Goal: Task Accomplishment & Management: Manage account settings

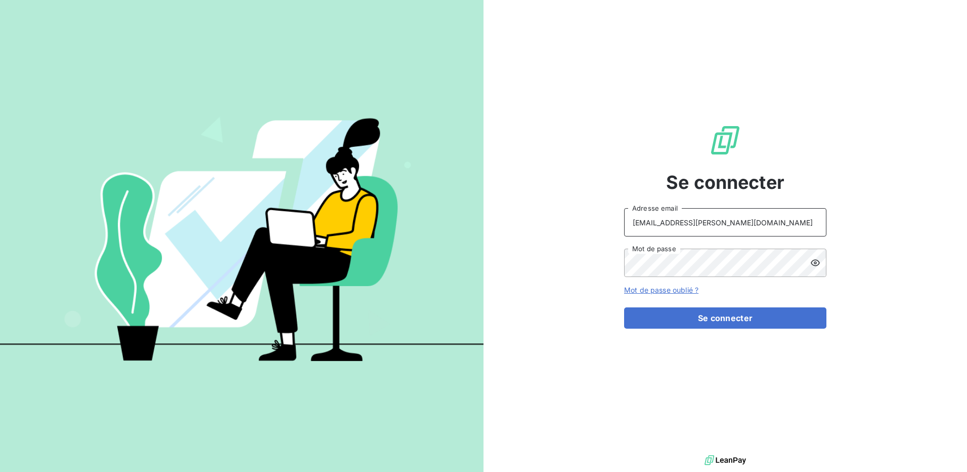
click at [747, 220] on input "[EMAIL_ADDRESS][PERSON_NAME][DOMAIN_NAME]" at bounding box center [725, 222] width 202 height 28
type input "[EMAIL_ADDRESS][PERSON_NAME][DOMAIN_NAME]"
click at [683, 322] on button "Se connecter" at bounding box center [725, 317] width 202 height 21
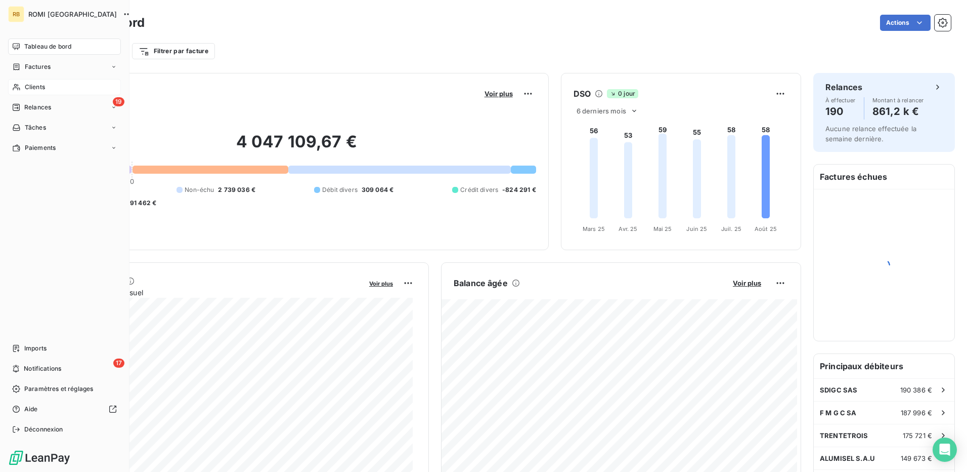
click at [41, 86] on span "Clients" at bounding box center [35, 86] width 20 height 9
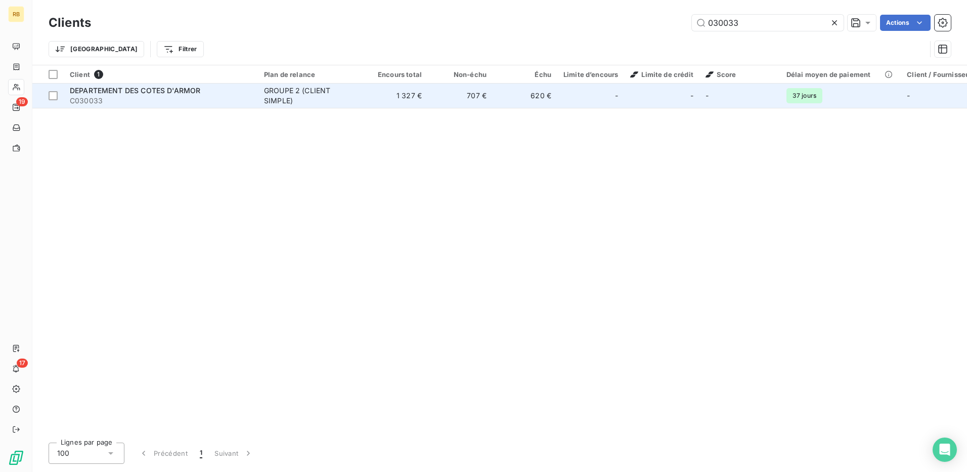
type input "030033"
click at [475, 103] on td "707 €" at bounding box center [460, 95] width 65 height 24
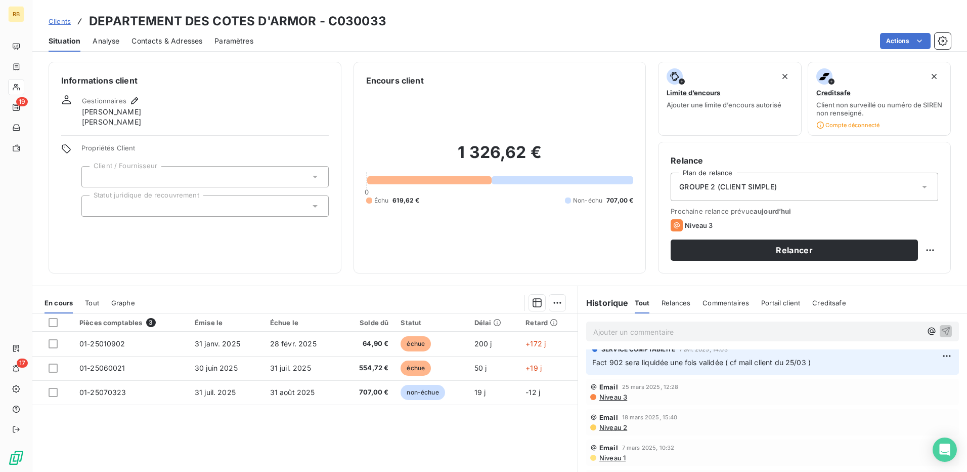
scroll to position [640, 0]
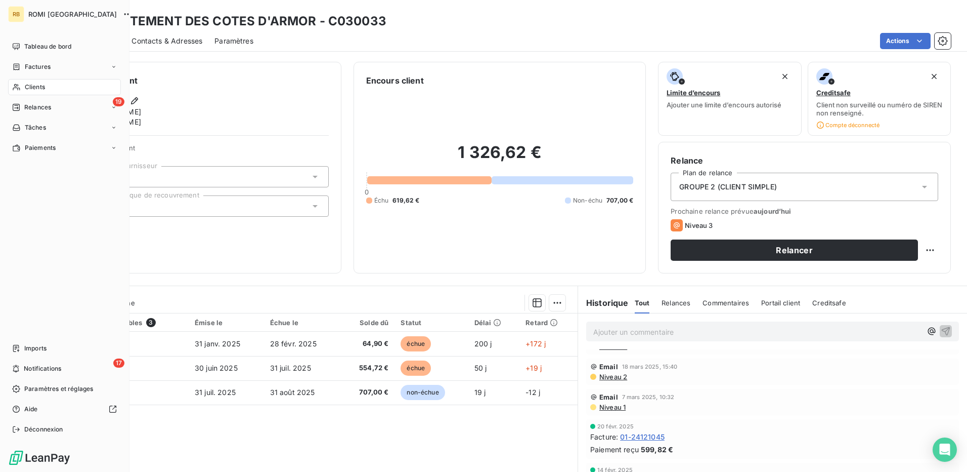
drag, startPoint x: 27, startPoint y: 85, endPoint x: 86, endPoint y: 157, distance: 92.8
click at [27, 86] on span "Clients" at bounding box center [35, 86] width 20 height 9
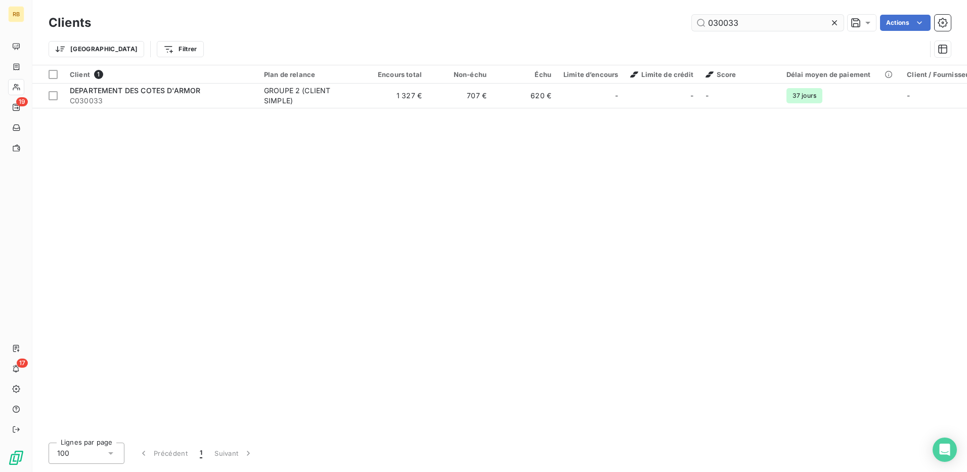
click at [728, 18] on input "030033" at bounding box center [768, 23] width 152 height 16
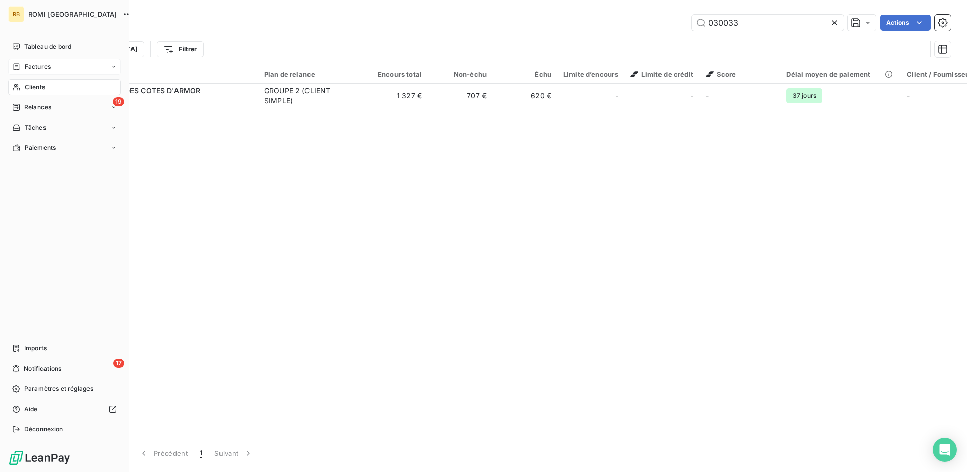
click at [43, 68] on span "Factures" at bounding box center [38, 66] width 26 height 9
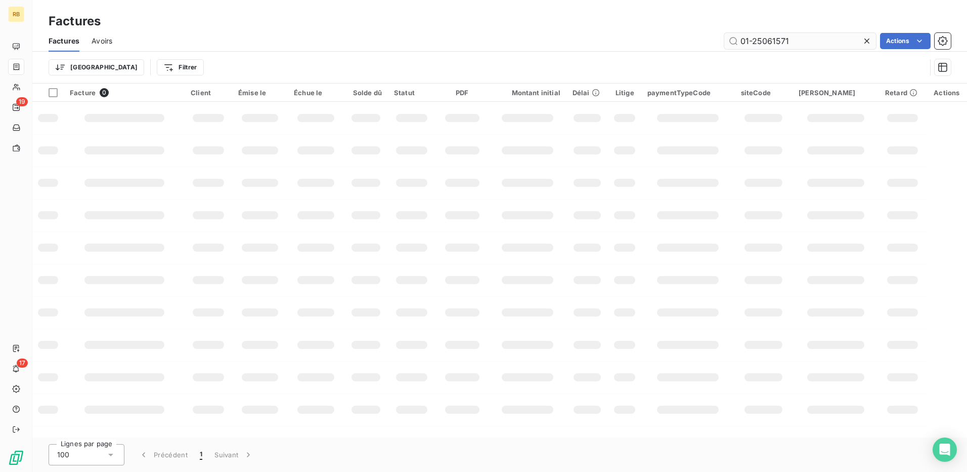
click at [755, 44] on input "01-25061571" at bounding box center [801, 41] width 152 height 16
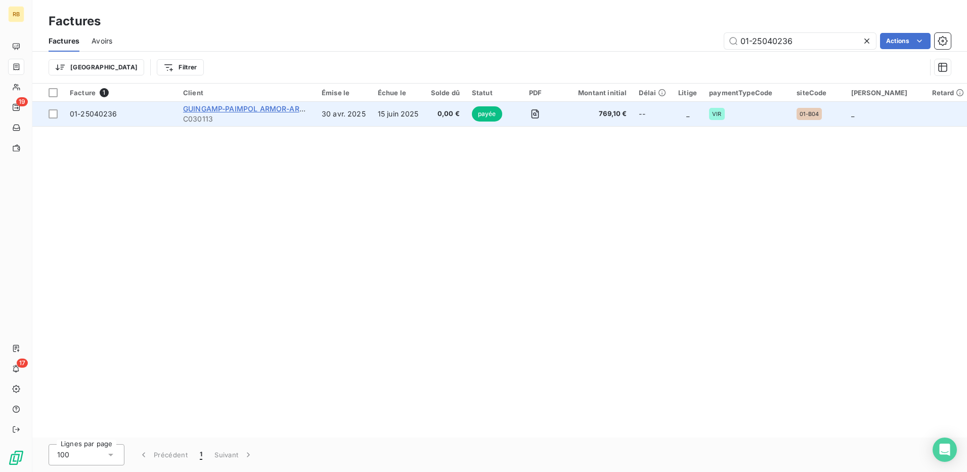
type input "01-25040236"
click at [243, 110] on span "GUINGAMP-PAIMPOL ARMOR-ARGOAT AGGLOMERATION" at bounding box center [283, 108] width 200 height 9
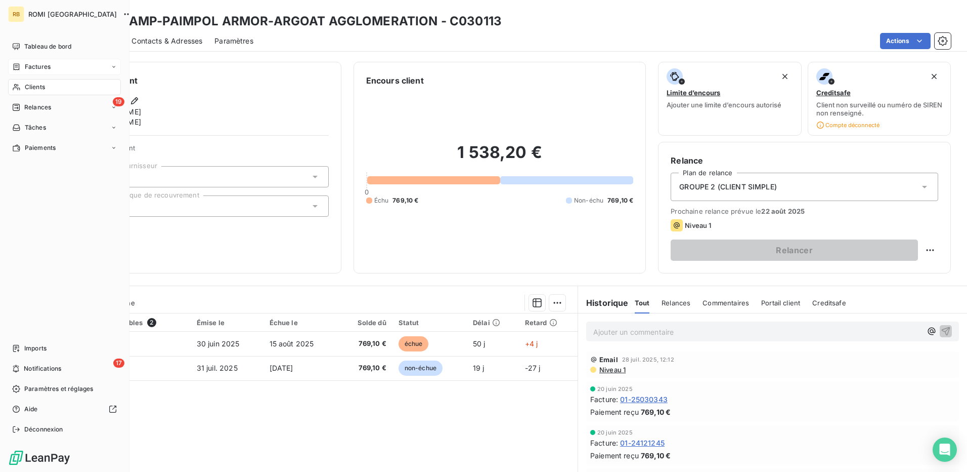
drag, startPoint x: 31, startPoint y: 80, endPoint x: 88, endPoint y: 90, distance: 56.9
click at [31, 80] on div "Clients" at bounding box center [64, 87] width 113 height 16
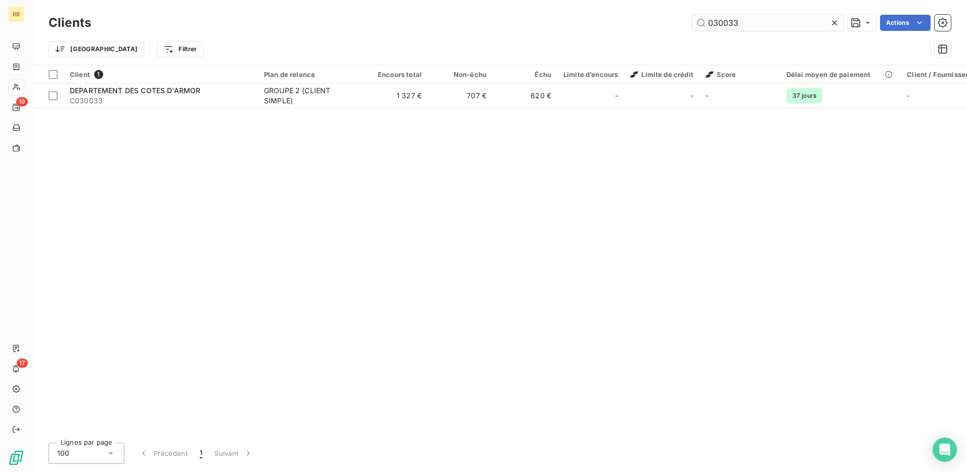
click at [710, 28] on input "030033" at bounding box center [768, 23] width 152 height 16
click at [710, 27] on input "030033" at bounding box center [768, 23] width 152 height 16
click at [713, 26] on input "030033" at bounding box center [768, 23] width 152 height 16
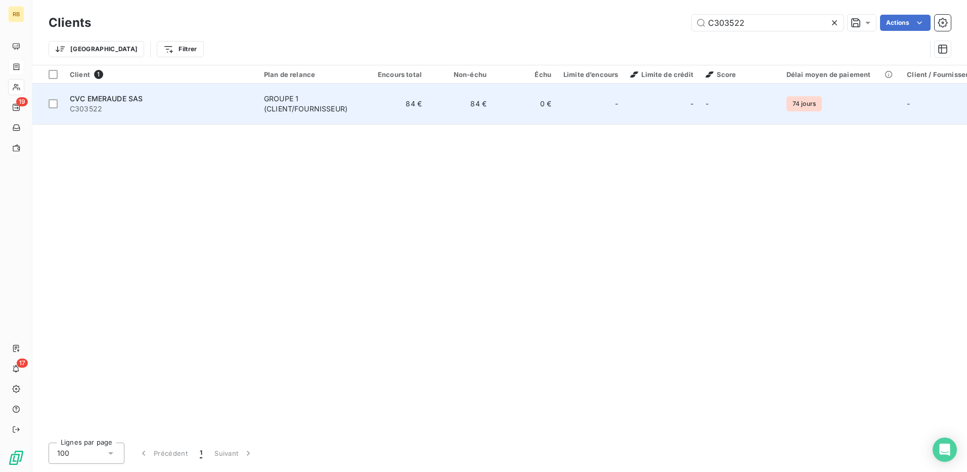
type input "C303522"
click at [111, 94] on span "CVC EMERAUDE SAS" at bounding box center [106, 98] width 73 height 9
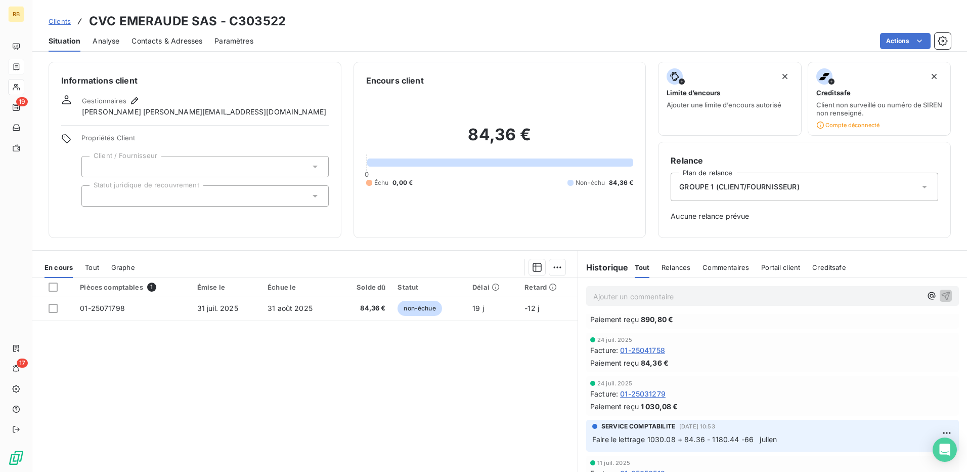
scroll to position [51, 0]
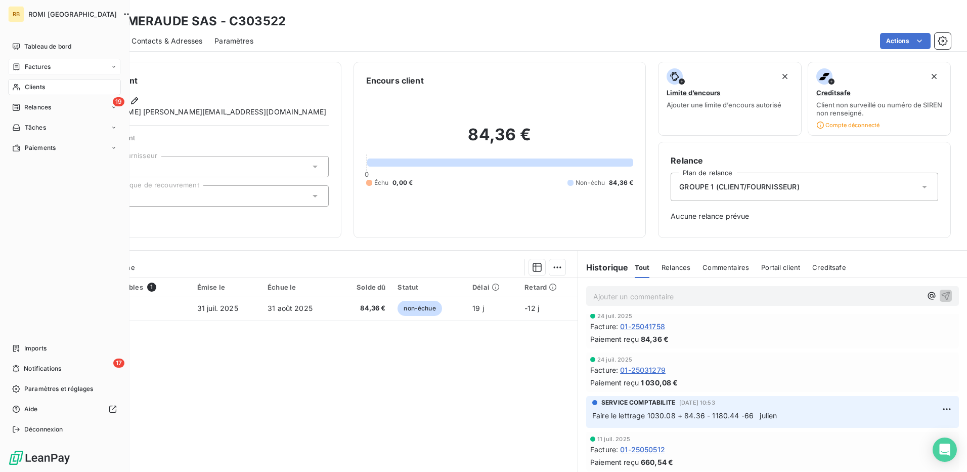
click at [41, 81] on div "Clients" at bounding box center [64, 87] width 113 height 16
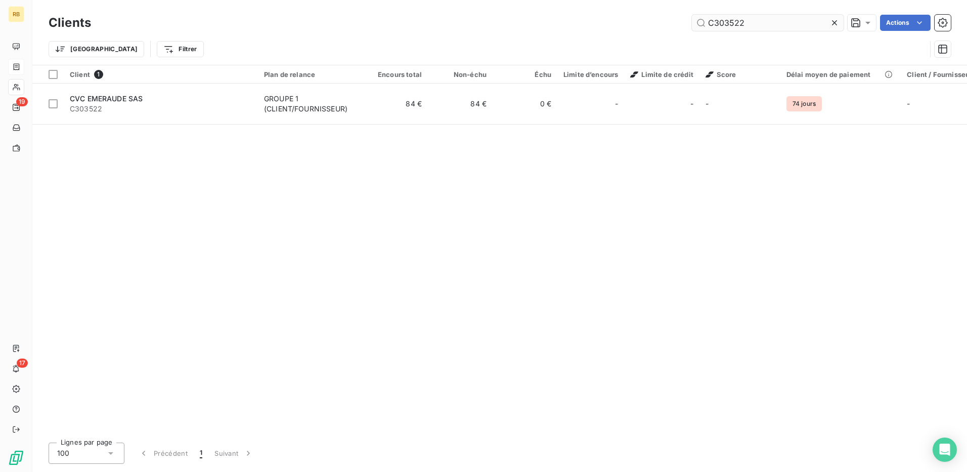
click at [710, 24] on input "C303522" at bounding box center [768, 23] width 152 height 16
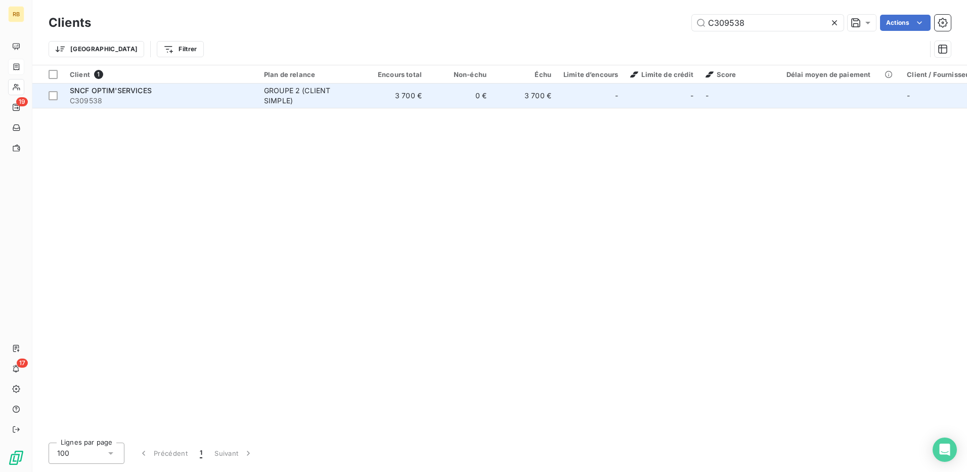
type input "C309538"
click at [290, 99] on div "GROUPE 2 (CLIENT SIMPLE)" at bounding box center [310, 96] width 93 height 20
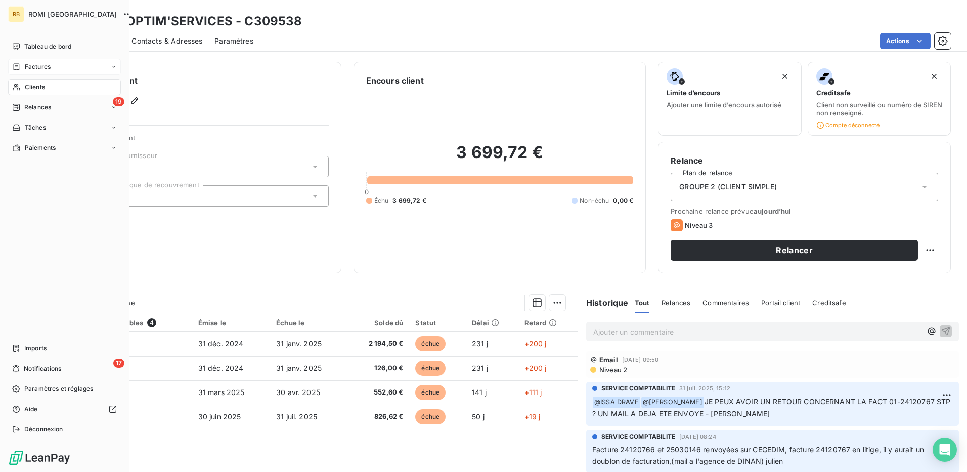
drag, startPoint x: 30, startPoint y: 89, endPoint x: 74, endPoint y: 84, distance: 44.2
click at [30, 89] on span "Clients" at bounding box center [35, 86] width 20 height 9
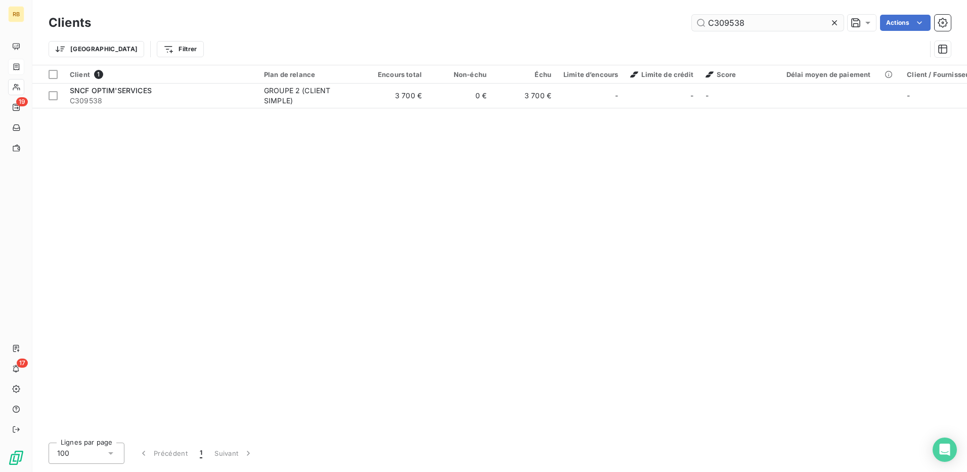
click at [732, 27] on input "C309538" at bounding box center [768, 23] width 152 height 16
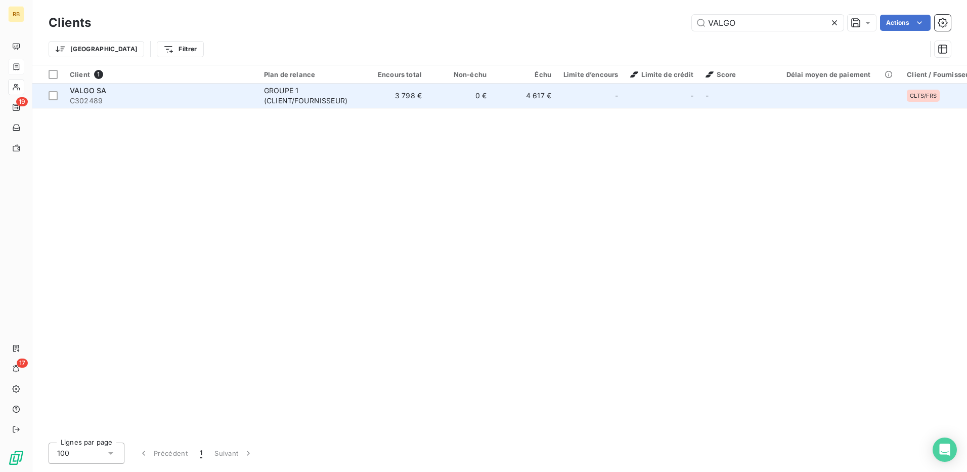
type input "VALGO"
click at [400, 95] on td "3 798 €" at bounding box center [395, 95] width 65 height 24
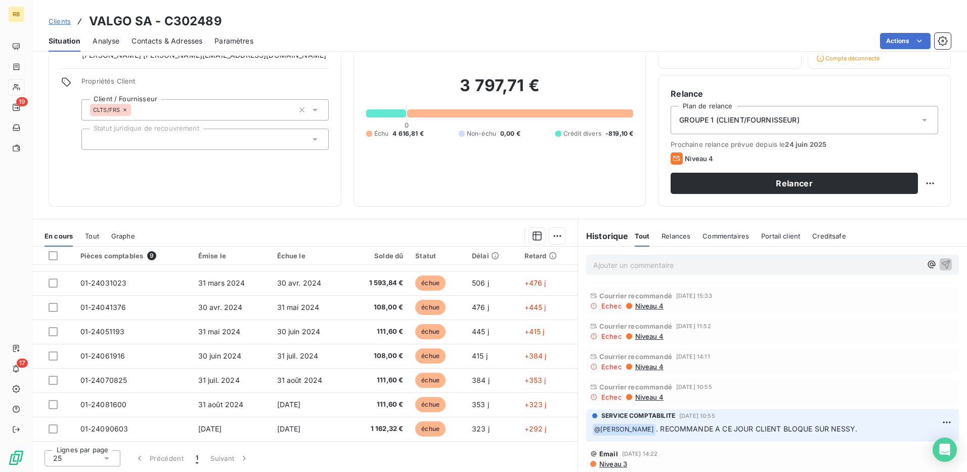
scroll to position [51, 0]
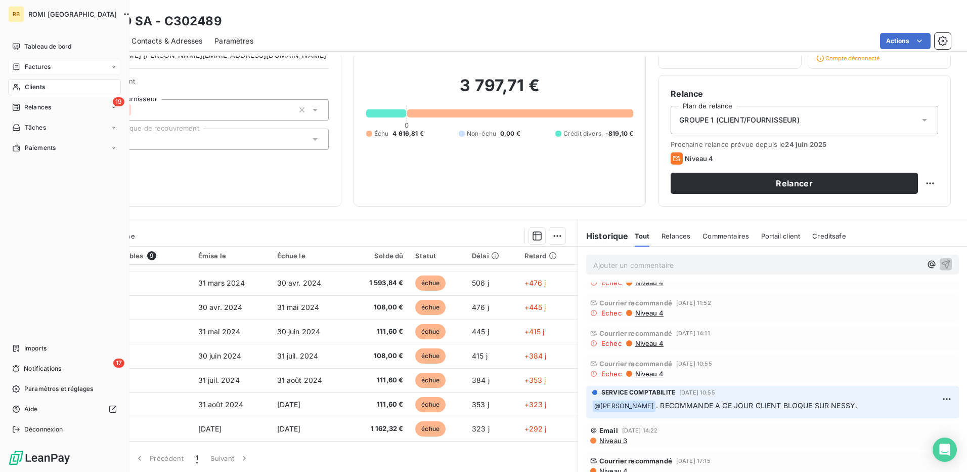
click at [22, 85] on div "Clients" at bounding box center [64, 87] width 113 height 16
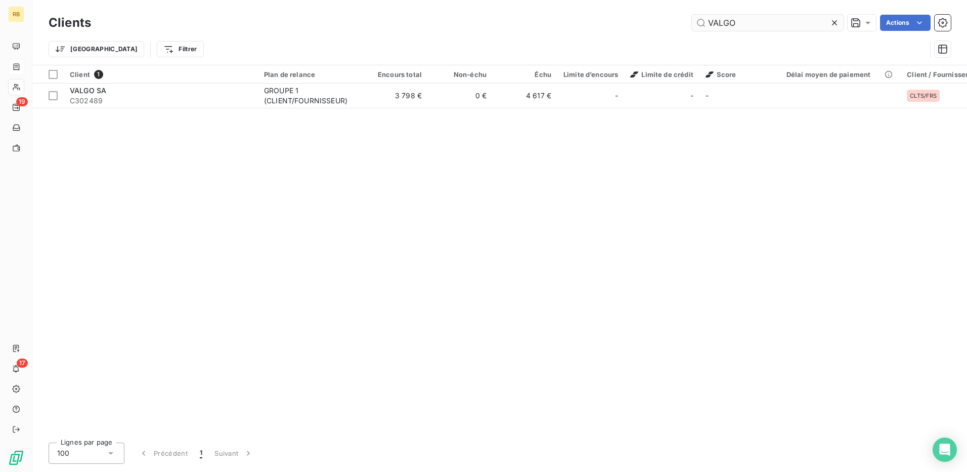
click at [719, 23] on input "VALGO" at bounding box center [768, 23] width 152 height 16
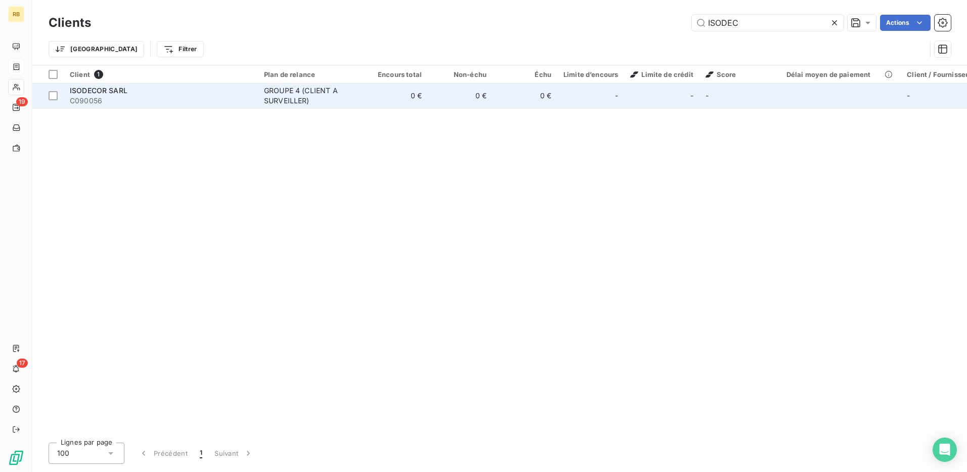
type input "ISODEC"
click at [438, 107] on td "0 €" at bounding box center [460, 95] width 65 height 24
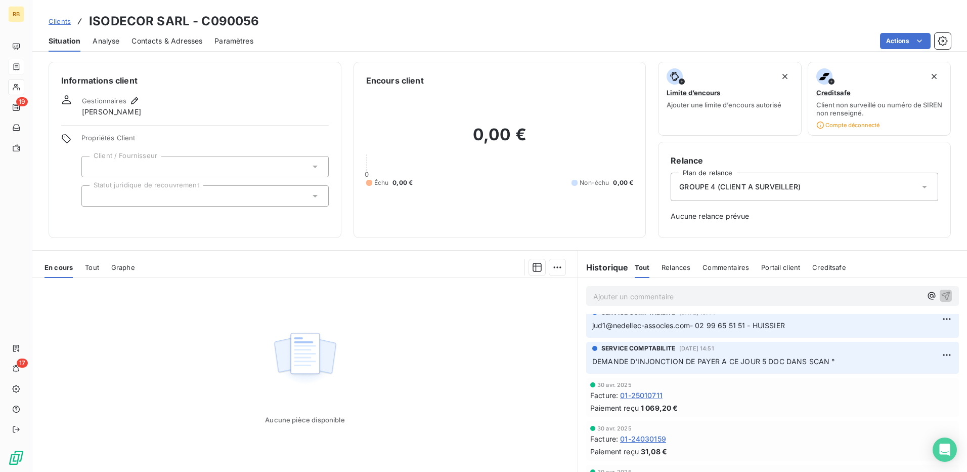
scroll to position [152, 0]
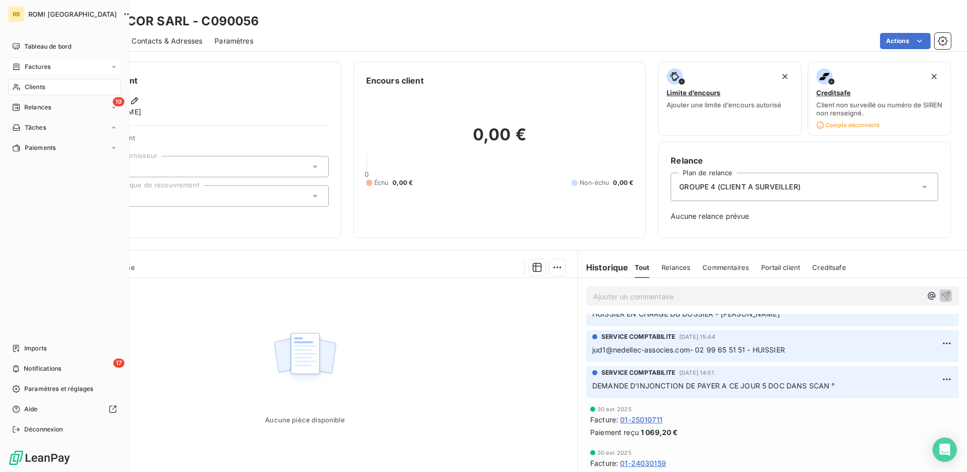
drag, startPoint x: 20, startPoint y: 83, endPoint x: 95, endPoint y: 87, distance: 74.5
click at [20, 83] on icon at bounding box center [16, 87] width 9 height 8
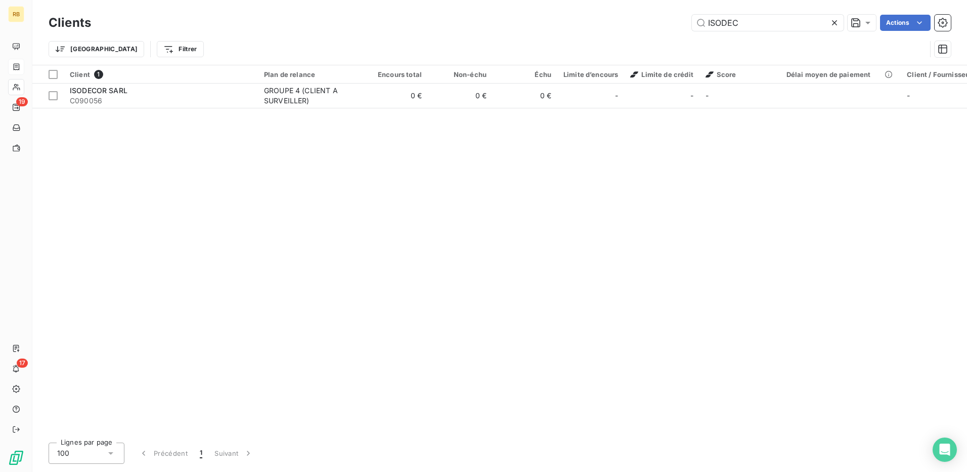
click at [737, 31] on div "Clients ISODEC Actions" at bounding box center [500, 22] width 903 height 21
click at [735, 24] on input "ISODEC" at bounding box center [768, 23] width 152 height 16
click at [735, 23] on input "ISODEC" at bounding box center [768, 23] width 152 height 16
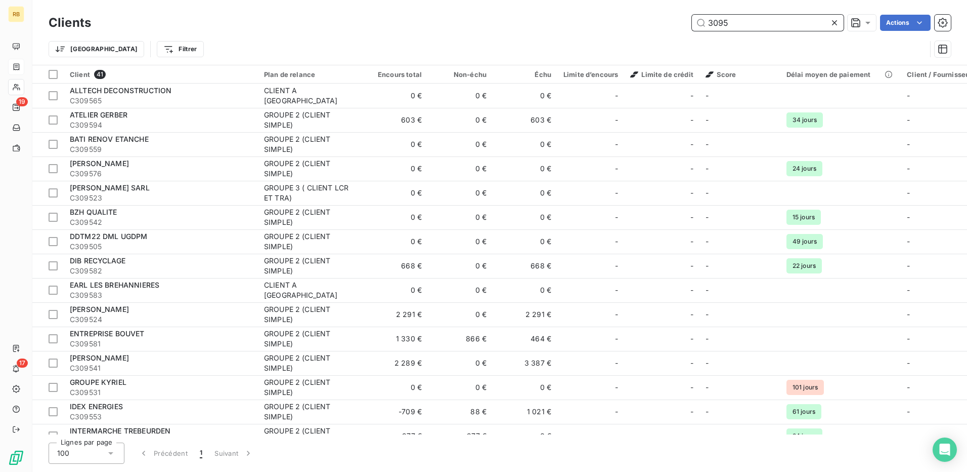
drag, startPoint x: 735, startPoint y: 25, endPoint x: 732, endPoint y: 18, distance: 7.5
click at [732, 18] on input "3095" at bounding box center [768, 23] width 152 height 16
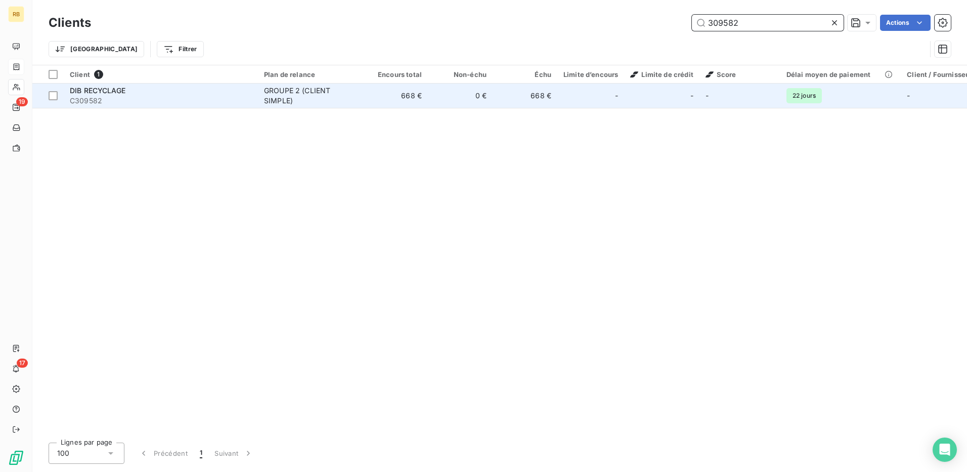
type input "309582"
click at [275, 101] on div "GROUPE 2 (CLIENT SIMPLE)" at bounding box center [310, 96] width 93 height 20
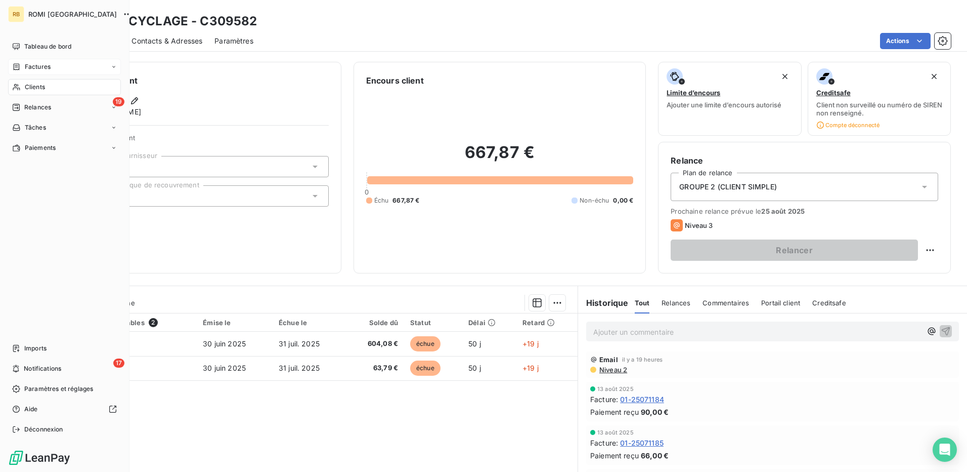
click at [29, 90] on span "Clients" at bounding box center [35, 86] width 20 height 9
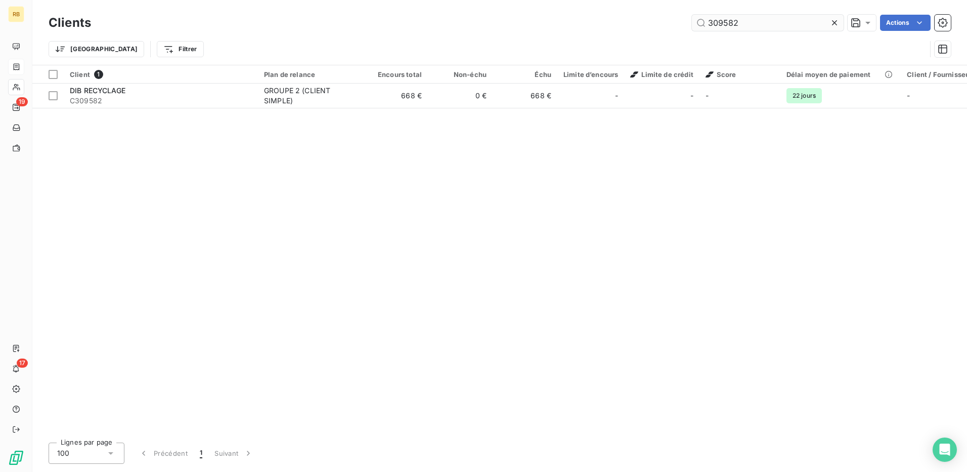
click at [718, 19] on input "309582" at bounding box center [768, 23] width 152 height 16
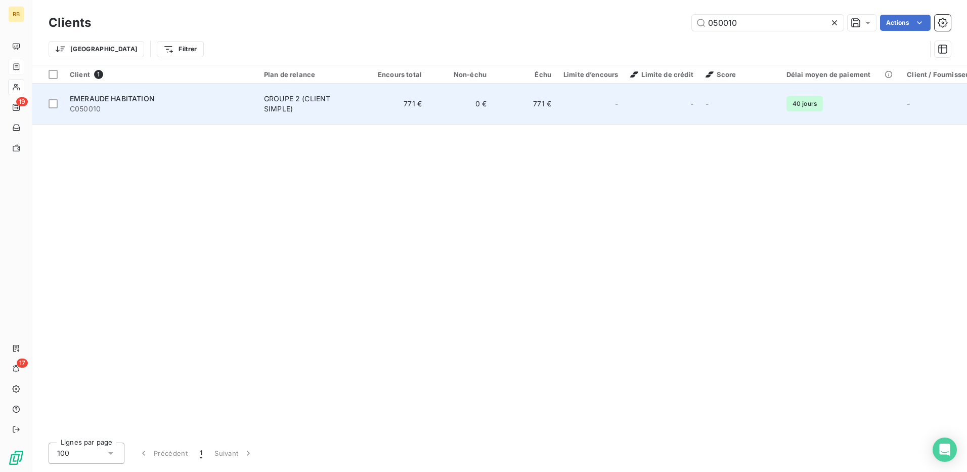
type input "050010"
click at [519, 94] on td "771 €" at bounding box center [525, 103] width 65 height 41
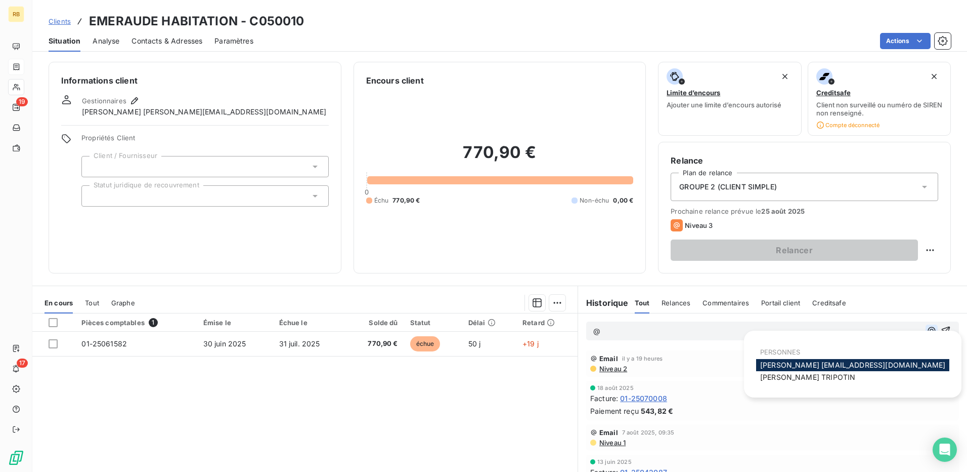
click at [927, 331] on icon "button" at bounding box center [932, 330] width 10 height 10
click at [810, 379] on span "[PERSON_NAME]" at bounding box center [807, 376] width 95 height 9
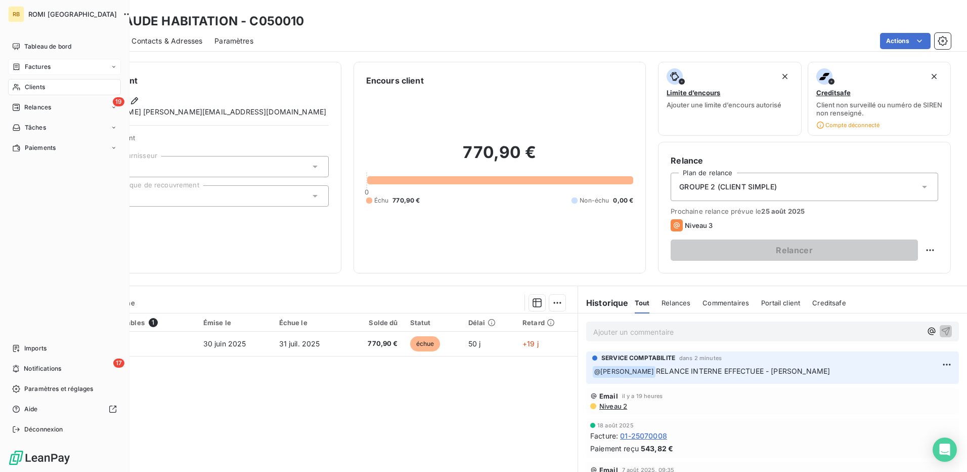
click at [28, 88] on span "Clients" at bounding box center [35, 86] width 20 height 9
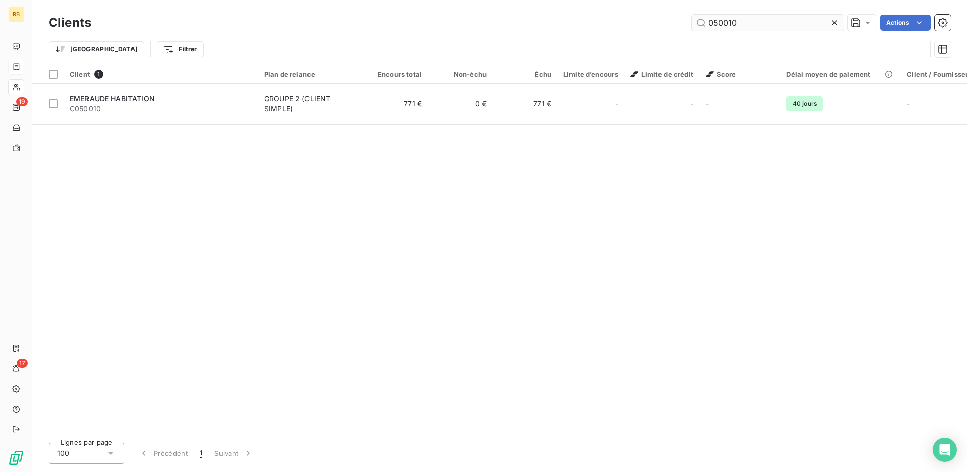
click at [743, 29] on input "050010" at bounding box center [768, 23] width 152 height 16
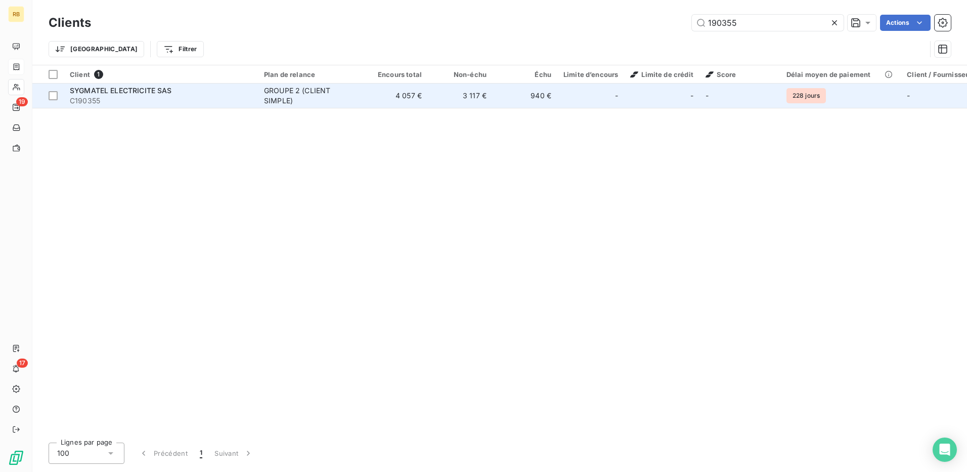
type input "190355"
click at [548, 90] on td "940 €" at bounding box center [525, 95] width 65 height 24
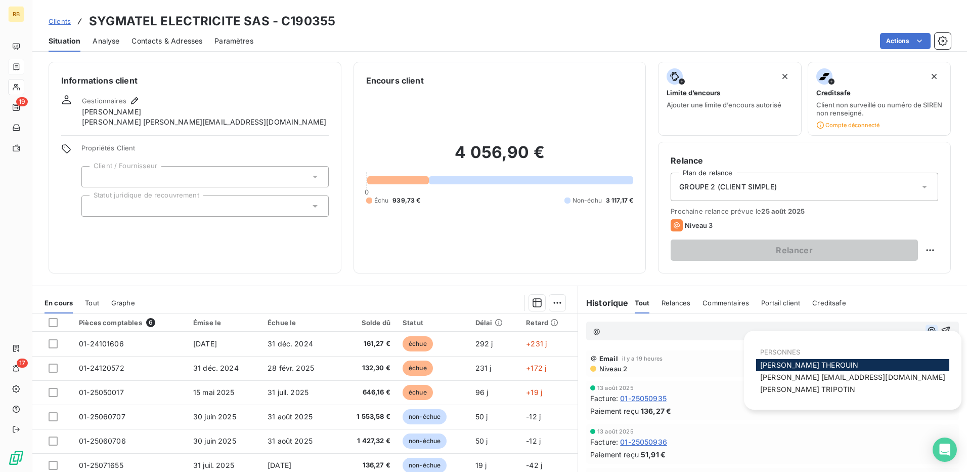
click at [927, 330] on icon "button" at bounding box center [932, 330] width 10 height 10
click at [802, 388] on span "[PERSON_NAME]" at bounding box center [807, 389] width 95 height 9
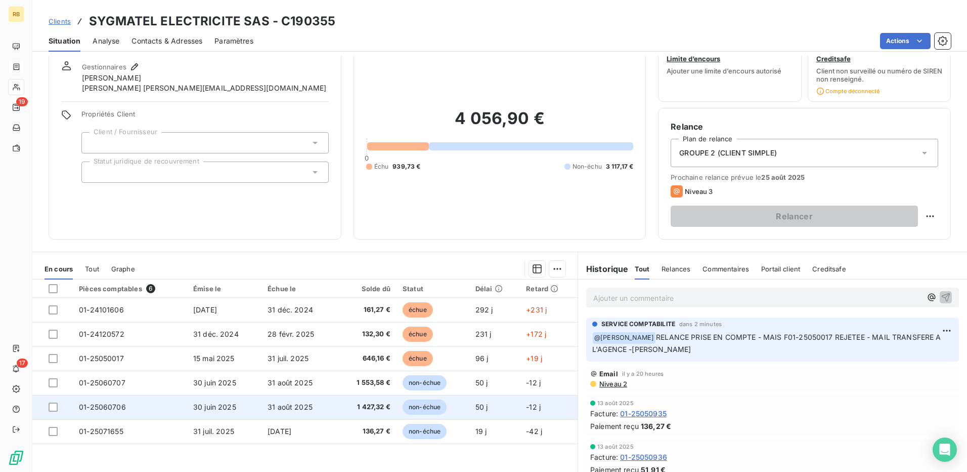
scroll to position [51, 0]
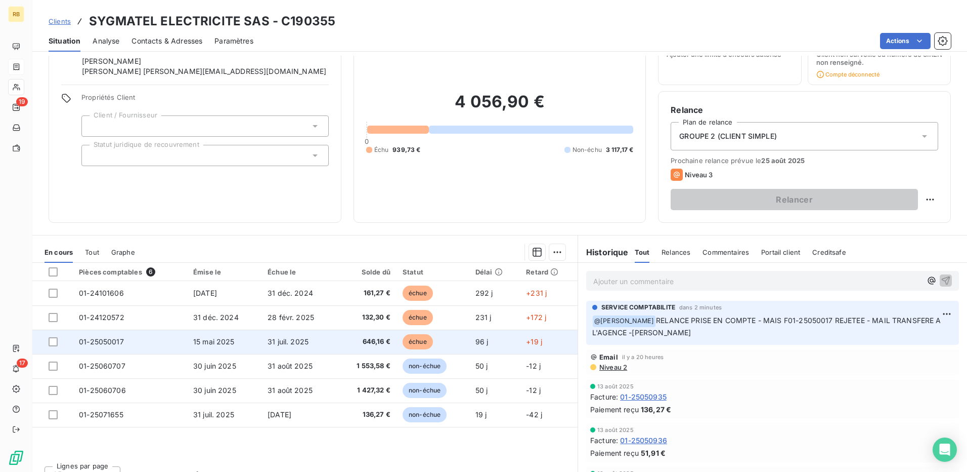
click at [108, 345] on span "01-25050017" at bounding box center [101, 341] width 45 height 9
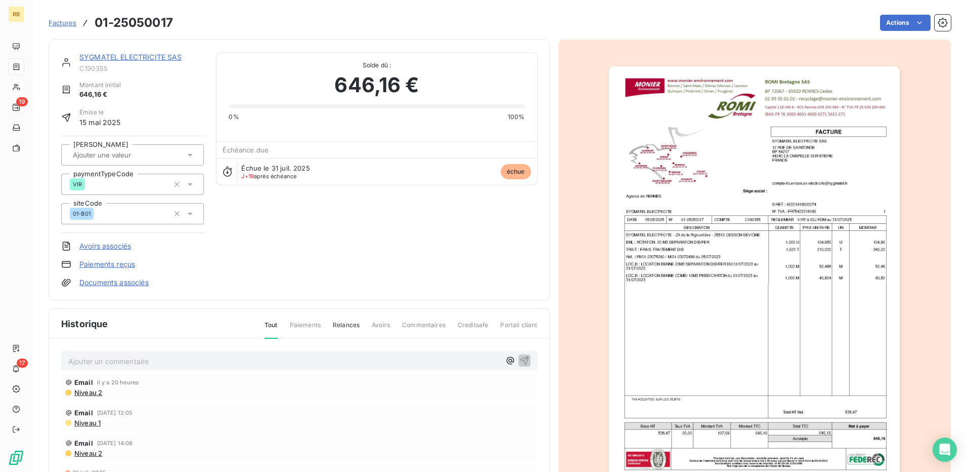
click at [152, 54] on link "SYGMATEL ELECTRICITE SAS" at bounding box center [130, 57] width 103 height 9
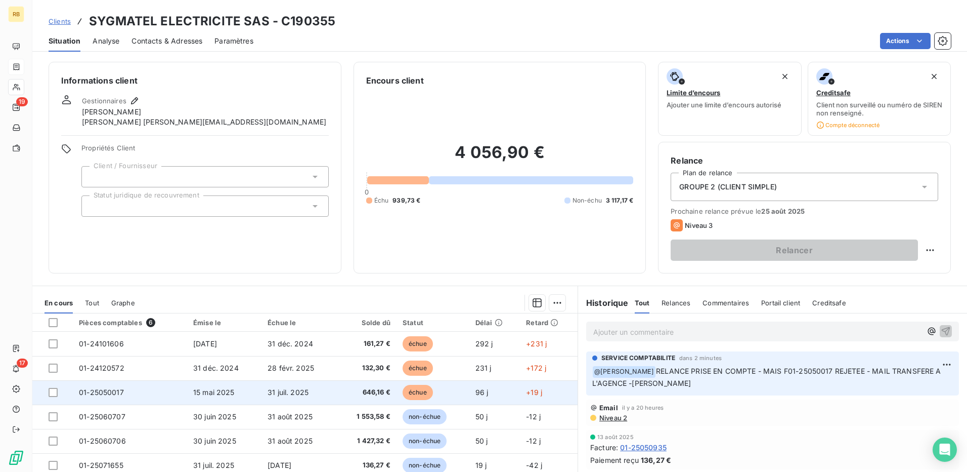
click at [108, 389] on span "01-25050017" at bounding box center [101, 392] width 45 height 9
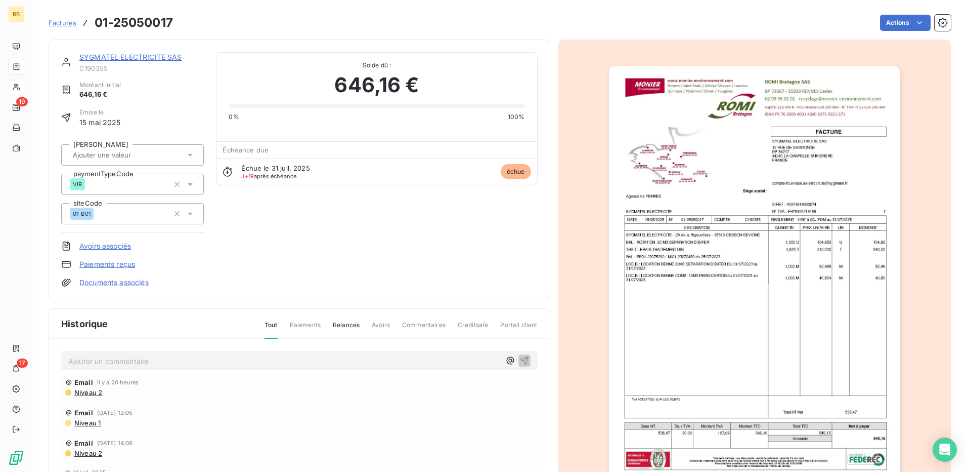
click at [150, 48] on div "SYGMATEL ELECTRICITE SAS C190355 Montant initial 646,16 € Émise le [DATE] Saisi…" at bounding box center [300, 169] width 502 height 261
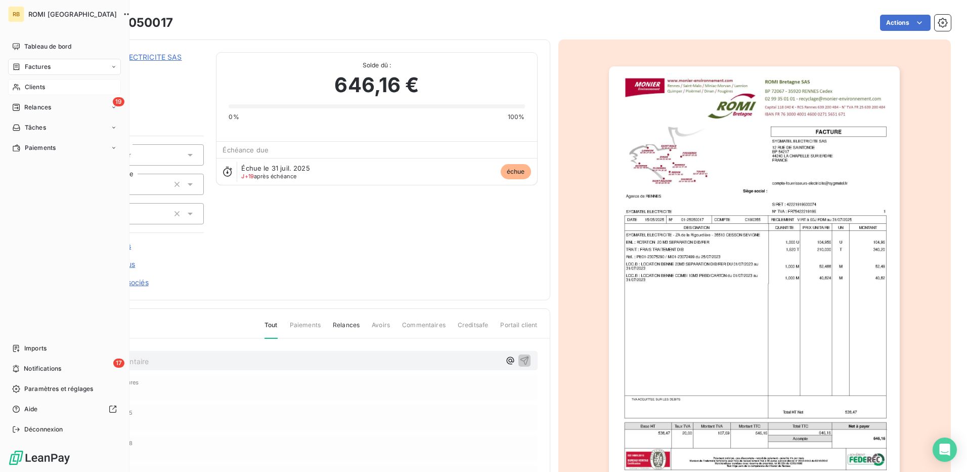
click at [26, 83] on span "Clients" at bounding box center [35, 86] width 20 height 9
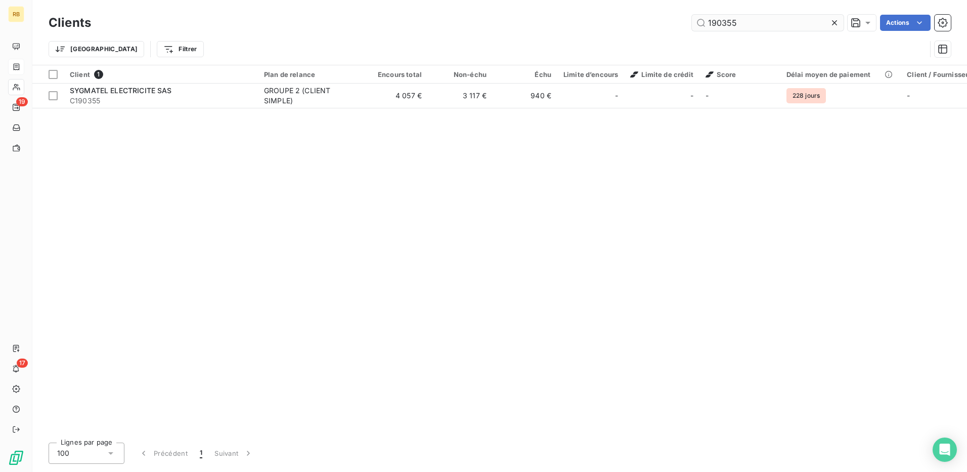
click at [738, 24] on input "190355" at bounding box center [768, 23] width 152 height 16
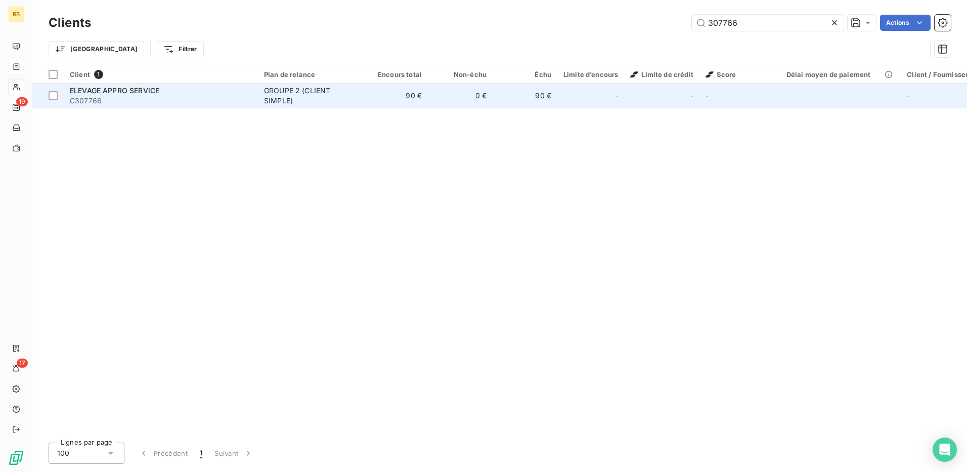
type input "307766"
click at [409, 101] on td "90 €" at bounding box center [395, 95] width 65 height 24
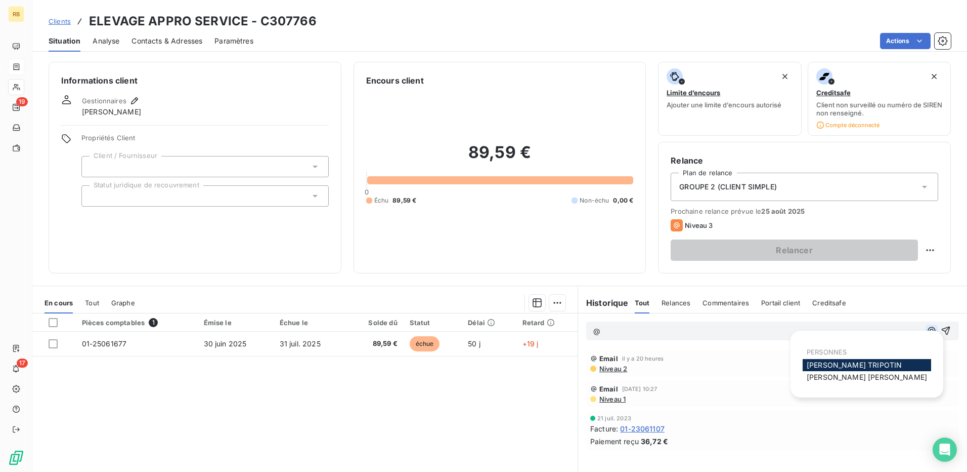
click at [927, 335] on icon "button" at bounding box center [932, 330] width 10 height 10
click at [857, 367] on span "[PERSON_NAME]" at bounding box center [854, 364] width 95 height 9
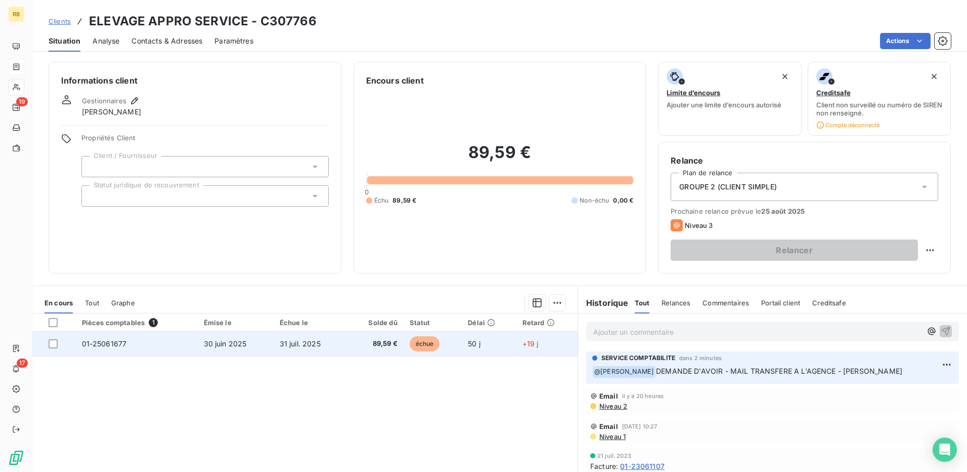
click at [108, 345] on span "01-25061677" at bounding box center [104, 343] width 45 height 9
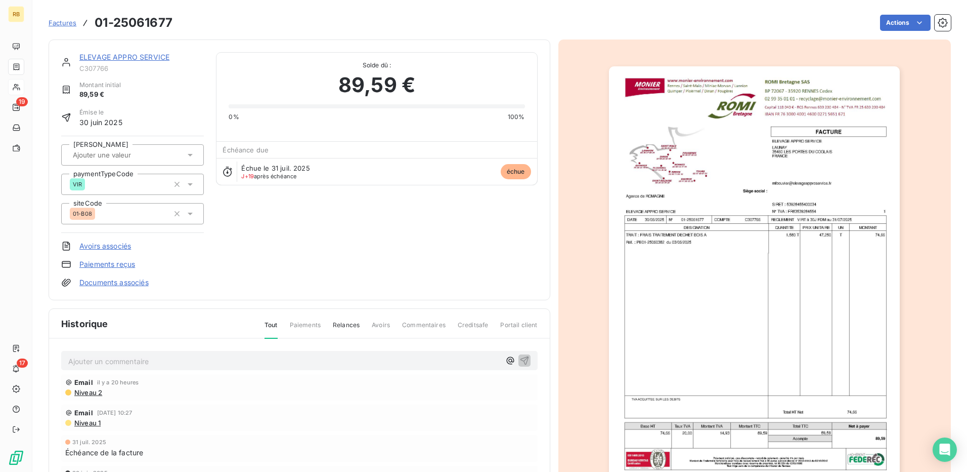
click at [140, 55] on link "ELEVAGE APPRO SERVICE" at bounding box center [124, 57] width 90 height 9
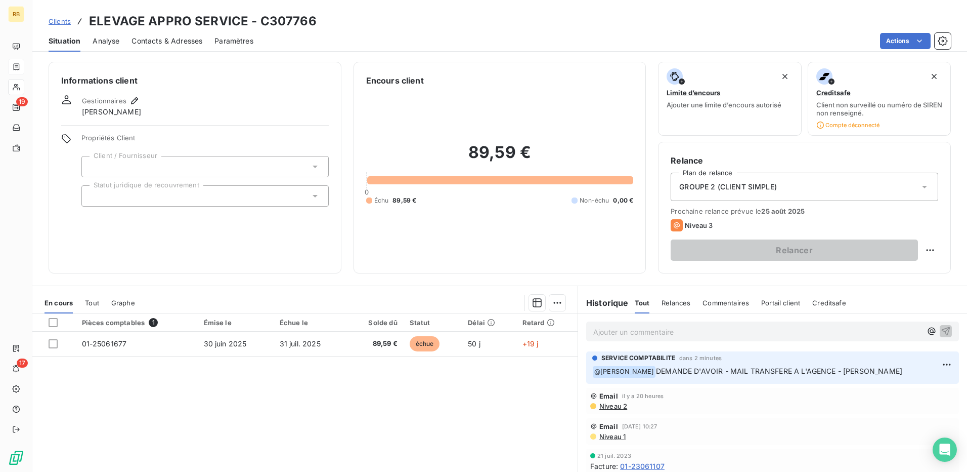
click at [933, 251] on div "Relance Plan de relance GROUPE 2 (CLIENT SIMPLE) Prochaine relance prévue le [D…" at bounding box center [804, 208] width 293 height 132
click at [923, 248] on html "RB 19 17 Clients ELEVAGE APPRO SERVICE - C307766 Situation Analyse Contacts & A…" at bounding box center [483, 236] width 967 height 472
click at [849, 273] on div "Replanifier cette action" at bounding box center [881, 272] width 91 height 16
select select "7"
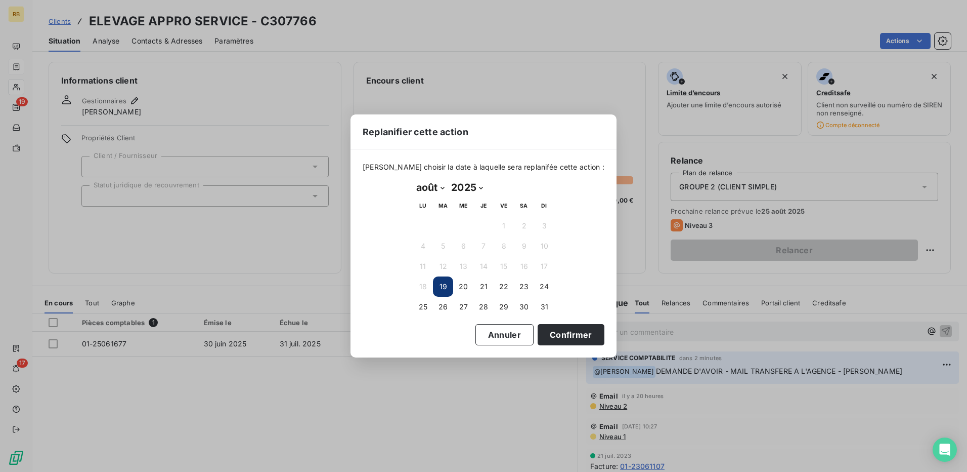
drag, startPoint x: 460, startPoint y: 307, endPoint x: 605, endPoint y: 336, distance: 147.6
click at [472, 310] on button "27" at bounding box center [463, 306] width 20 height 20
drag, startPoint x: 558, startPoint y: 341, endPoint x: 496, endPoint y: 304, distance: 71.7
click at [557, 340] on button "Confirmer" at bounding box center [571, 334] width 67 height 21
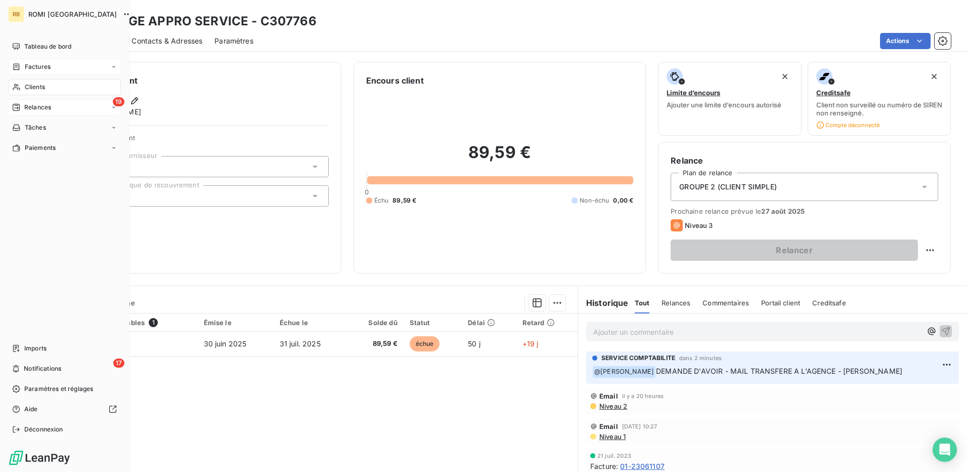
click at [45, 110] on span "Relances" at bounding box center [37, 107] width 27 height 9
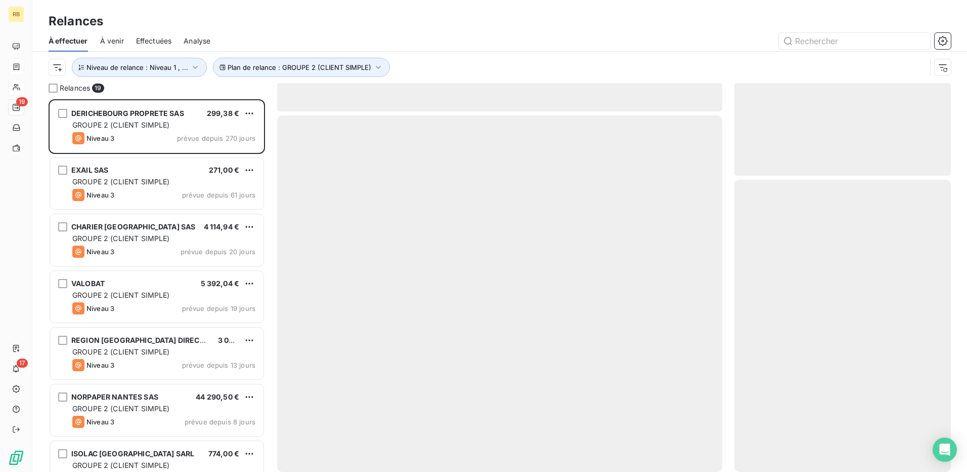
scroll to position [365, 209]
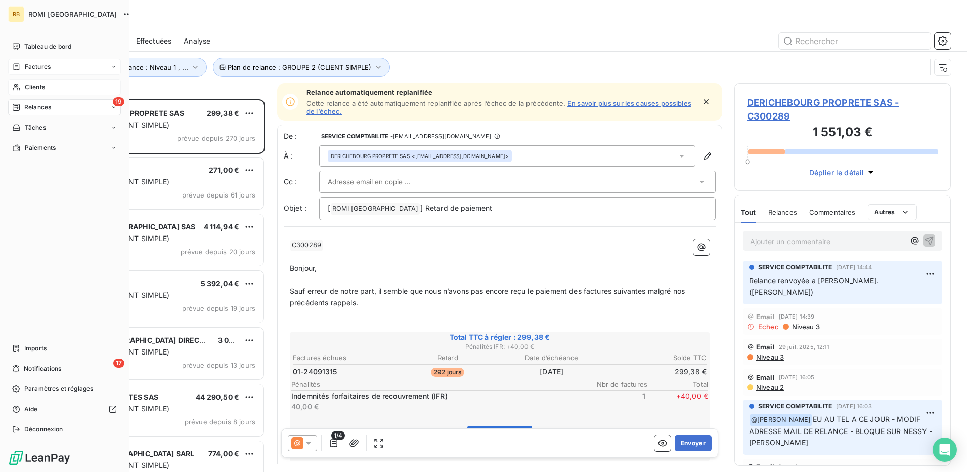
click at [37, 89] on span "Clients" at bounding box center [35, 86] width 20 height 9
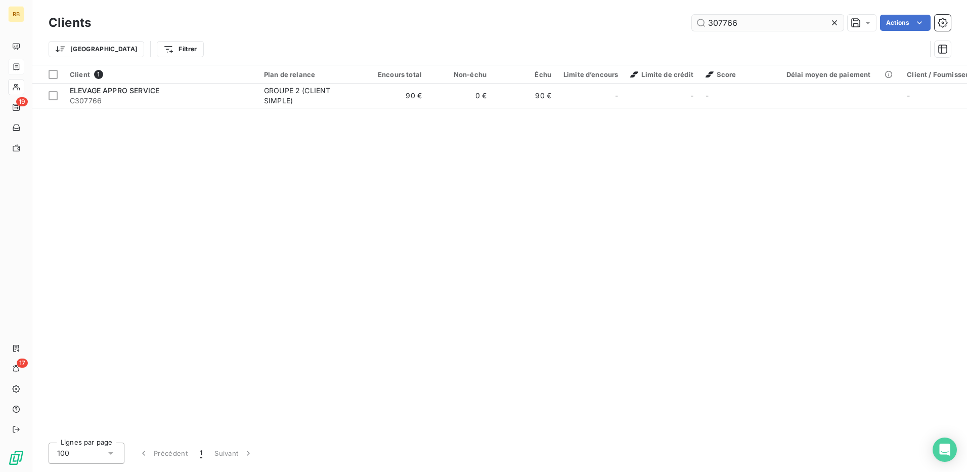
click at [736, 18] on input "307766" at bounding box center [768, 23] width 152 height 16
click at [736, 19] on input "307766" at bounding box center [768, 23] width 152 height 16
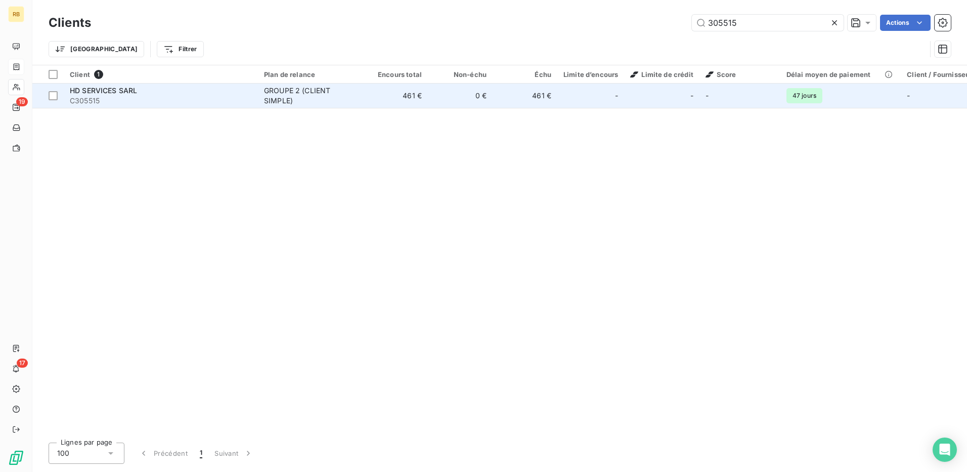
type input "305515"
click at [449, 101] on td "0 €" at bounding box center [460, 95] width 65 height 24
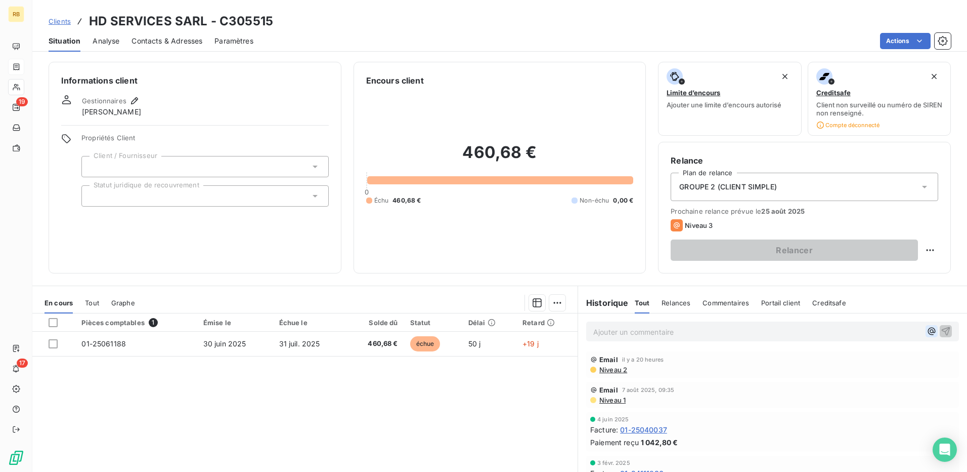
click at [927, 329] on icon "button" at bounding box center [932, 331] width 10 height 10
click at [825, 363] on span "[PERSON_NAME]" at bounding box center [846, 364] width 95 height 9
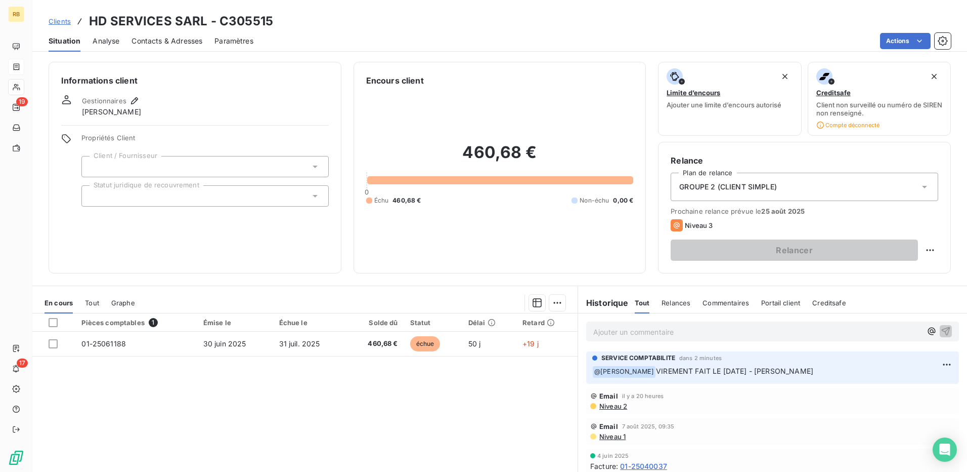
drag, startPoint x: 511, startPoint y: 49, endPoint x: 545, endPoint y: 39, distance: 36.2
click at [512, 49] on div "Actions" at bounding box center [609, 41] width 686 height 16
